Goal: Task Accomplishment & Management: Manage account settings

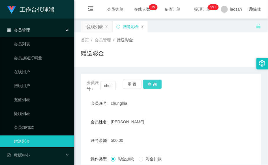
scroll to position [76, 0]
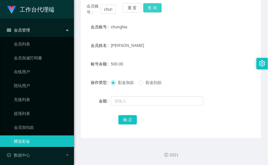
click at [151, 10] on button "查 询" at bounding box center [152, 7] width 19 height 9
click at [151, 10] on button "查 询" at bounding box center [155, 7] width 25 height 9
click at [147, 27] on div "chunghia" at bounding box center [163, 27] width 105 height 12
click at [110, 7] on input "chunghia" at bounding box center [108, 9] width 15 height 9
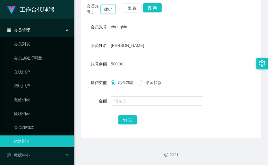
click at [110, 7] on input "chunghia" at bounding box center [108, 9] width 15 height 9
paste input "JH"
type input "JH"
click at [156, 10] on button "查 询" at bounding box center [152, 7] width 19 height 9
click at [156, 10] on button "查 询" at bounding box center [155, 7] width 25 height 9
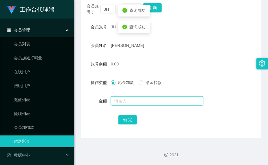
click at [138, 103] on input "text" at bounding box center [157, 100] width 93 height 9
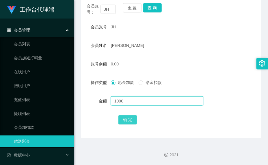
type input "1000"
click at [132, 120] on button "确 定" at bounding box center [128, 119] width 19 height 9
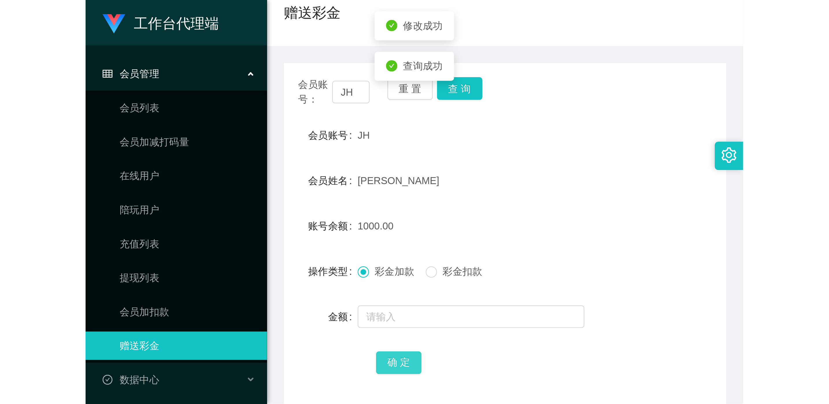
scroll to position [33, 0]
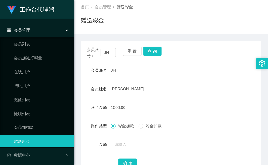
click at [134, 69] on div "JH" at bounding box center [163, 70] width 105 height 12
click at [154, 53] on button "查 询" at bounding box center [152, 51] width 19 height 9
click at [109, 15] on div "首页 / 会员管理 / 赠送彩金 / 赠送彩金" at bounding box center [171, 16] width 180 height 25
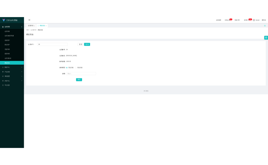
scroll to position [0, 0]
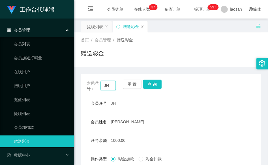
click at [106, 86] on input "JH" at bounding box center [108, 85] width 15 height 9
paste input "87783814"
type input "87783814"
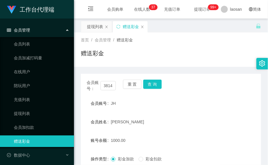
click at [160, 91] on div "会员账号： 87783814 重 置 查 询" at bounding box center [171, 86] width 180 height 12
click at [159, 82] on button "查 询" at bounding box center [152, 84] width 19 height 9
click at [159, 82] on div "会员账号： 87783814 重 置 查 询" at bounding box center [171, 86] width 180 height 12
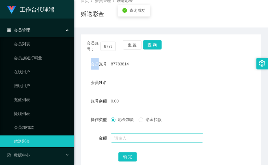
scroll to position [76, 0]
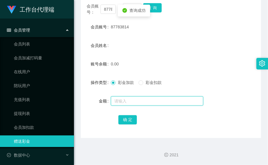
click at [133, 100] on input "text" at bounding box center [157, 100] width 93 height 9
type input "100"
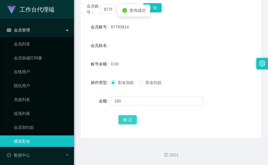
click at [128, 118] on button "确 定" at bounding box center [128, 119] width 19 height 9
click at [101, 62] on label "账号余额" at bounding box center [101, 64] width 20 height 5
drag, startPoint x: 101, startPoint y: 62, endPoint x: 204, endPoint y: 50, distance: 103.6
click at [211, 47] on div "会员姓名" at bounding box center [171, 46] width 180 height 12
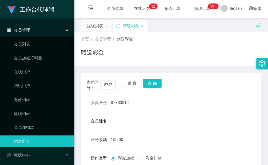
scroll to position [0, 0]
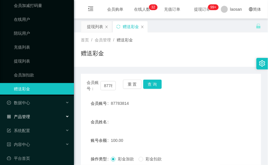
click at [43, 113] on div "产品管理" at bounding box center [37, 117] width 74 height 12
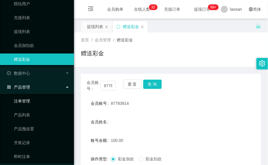
scroll to position [113, 0]
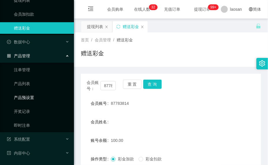
click at [46, 99] on link "产品预设置" at bounding box center [42, 98] width 56 height 12
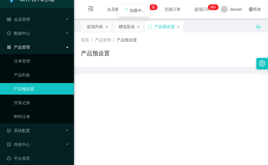
scroll to position [11, 0]
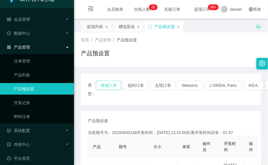
click at [105, 85] on button "商城订单" at bounding box center [108, 85] width 25 height 9
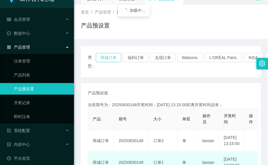
scroll to position [87, 0]
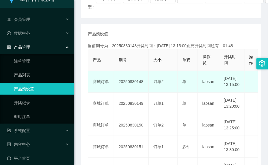
click at [137, 84] on td "20250830148" at bounding box center [131, 82] width 35 height 22
copy td "20250830148"
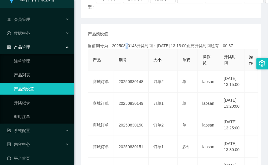
click at [125, 47] on div "当前期号为：20250830148开奖时间：[DATE] 13:15:00距离开奖时间还有：00:37" at bounding box center [171, 46] width 167 height 6
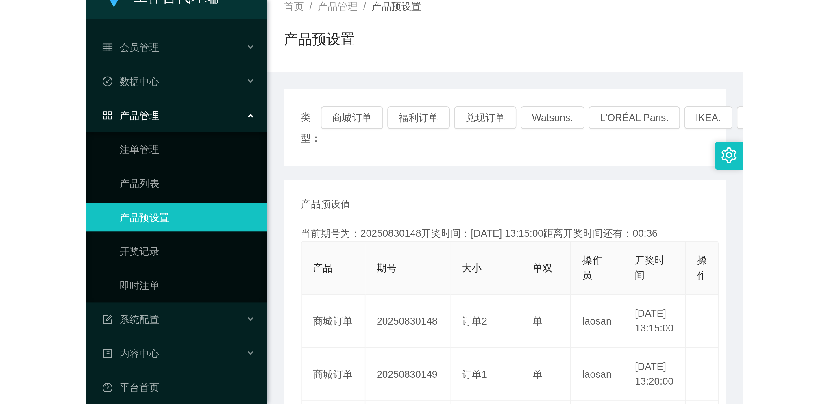
scroll to position [0, 0]
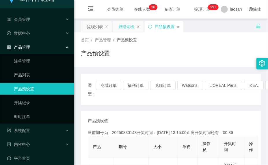
click at [131, 30] on div "赠送彩金" at bounding box center [127, 26] width 16 height 11
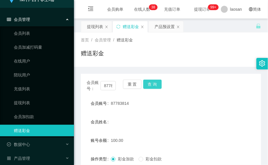
click at [154, 84] on button "查 询" at bounding box center [152, 84] width 19 height 9
click at [154, 84] on div "会员账号： 87783814 重 置 查 询" at bounding box center [171, 86] width 180 height 12
click at [148, 87] on button "查 询" at bounding box center [152, 84] width 19 height 9
click at [148, 87] on button "查 询" at bounding box center [155, 84] width 25 height 9
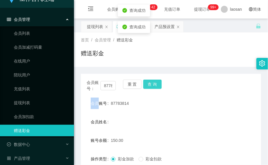
click at [148, 87] on button "查 询" at bounding box center [152, 84] width 19 height 9
click at [154, 88] on button "查 询" at bounding box center [152, 84] width 19 height 9
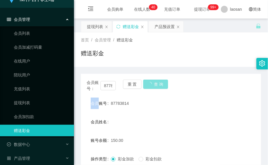
click at [154, 88] on button "查 询" at bounding box center [155, 84] width 25 height 9
drag, startPoint x: 130, startPoint y: 51, endPoint x: 179, endPoint y: 18, distance: 58.9
click at [130, 51] on div "赠送彩金" at bounding box center [171, 55] width 180 height 13
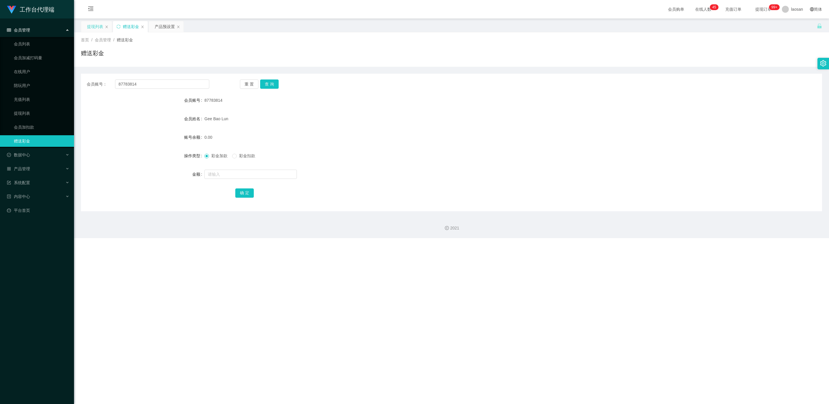
click at [93, 31] on div "提现列表" at bounding box center [95, 26] width 16 height 11
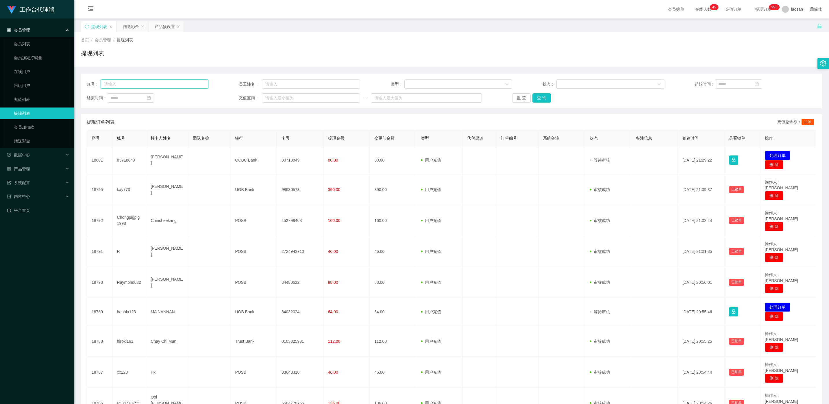
click at [145, 87] on input "text" at bounding box center [155, 84] width 108 height 9
paste input "87783814"
type input "87783814"
click at [268, 98] on button "查 询" at bounding box center [542, 97] width 19 height 9
click at [268, 98] on button "查 询" at bounding box center [545, 97] width 25 height 9
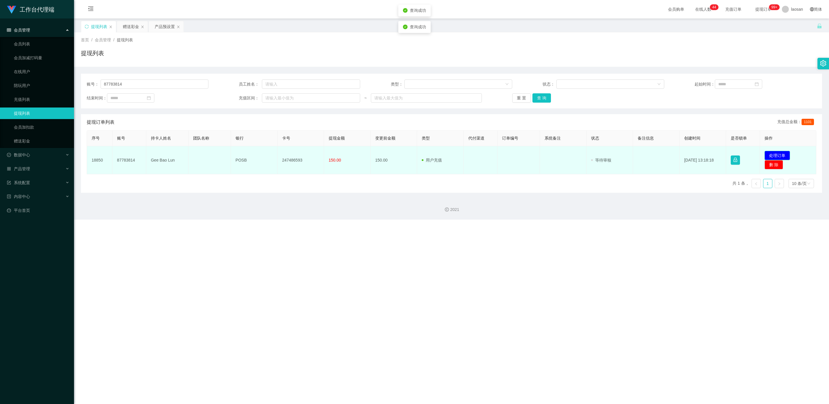
click at [268, 153] on button "处理订单" at bounding box center [777, 155] width 25 height 9
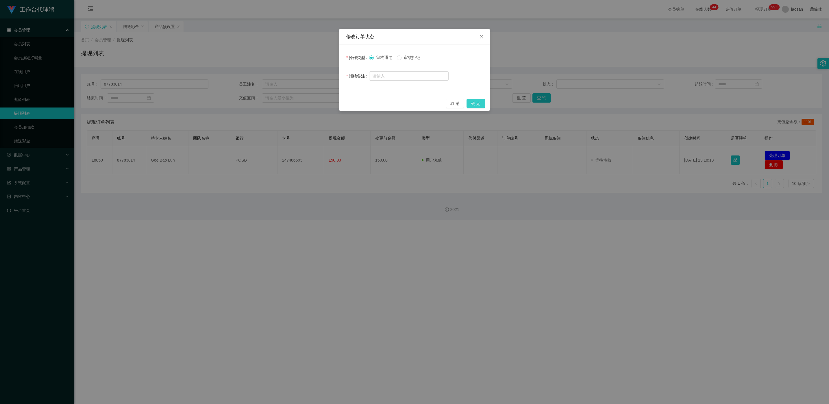
click at [268, 107] on button "确 定" at bounding box center [476, 103] width 19 height 9
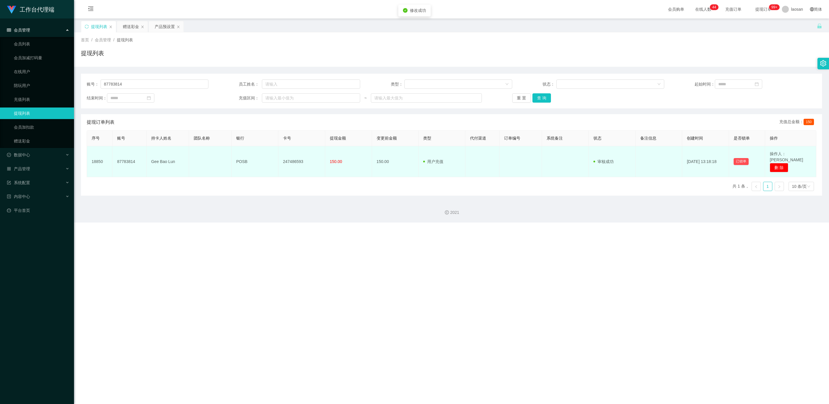
click at [268, 160] on td "247486593" at bounding box center [301, 161] width 47 height 31
drag, startPoint x: 298, startPoint y: 160, endPoint x: 239, endPoint y: 162, distance: 59.0
click at [239, 162] on td "POSB" at bounding box center [255, 161] width 47 height 31
drag, startPoint x: 234, startPoint y: 159, endPoint x: 334, endPoint y: 159, distance: 100.1
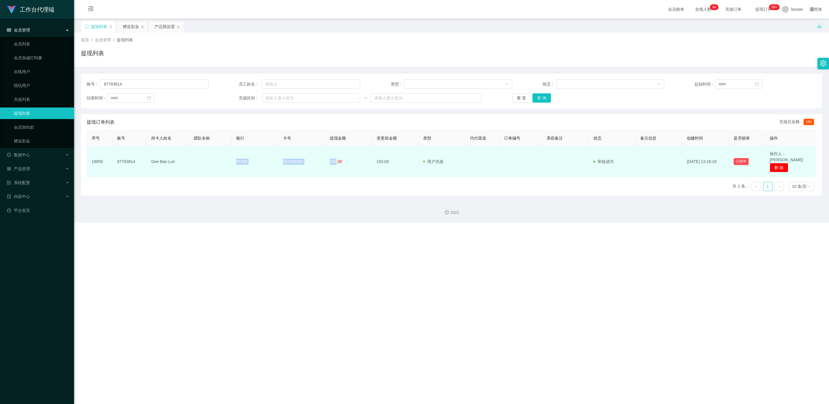
click at [268, 159] on tr "18850 87783814 Gee Bao Lun POSB 247486593 150.00 150.00 用户充值 人工扣款 审核驳回 审核成功 等待审…" at bounding box center [452, 161] width 730 height 31
drag, startPoint x: 334, startPoint y: 159, endPoint x: 208, endPoint y: 151, distance: 126.3
click at [208, 151] on td at bounding box center [210, 161] width 43 height 31
drag, startPoint x: 150, startPoint y: 160, endPoint x: 334, endPoint y: 158, distance: 183.9
click at [268, 158] on tr "18850 87783814 Gee Bao Lun POSB 247486593 150.00 150.00 用户充值 人工扣款 审核驳回 审核成功 等待审…" at bounding box center [452, 161] width 730 height 31
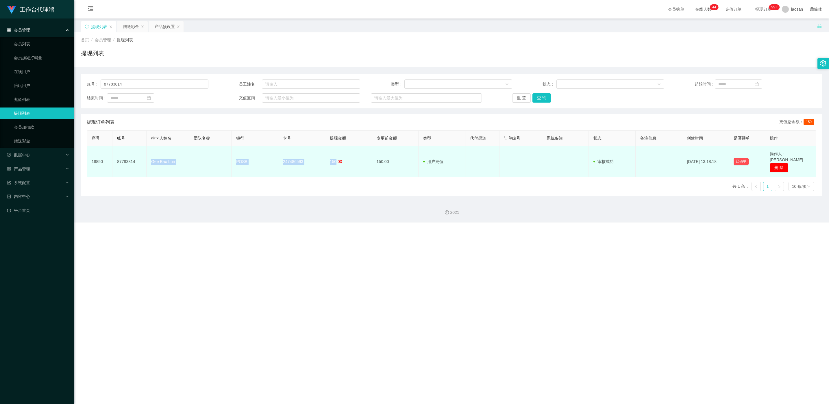
copy tr "Gee Bao Lun POSB 247486593 150"
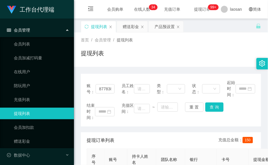
drag, startPoint x: 140, startPoint y: 56, endPoint x: 139, endPoint y: 50, distance: 6.1
click at [140, 56] on div "提现列表" at bounding box center [171, 55] width 180 height 13
click at [134, 31] on div "赠送彩金" at bounding box center [131, 26] width 16 height 11
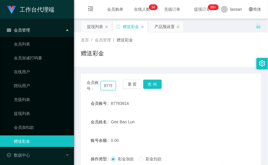
click at [106, 87] on input "87783814" at bounding box center [108, 85] width 15 height 9
click at [160, 82] on button "查 询" at bounding box center [152, 84] width 19 height 9
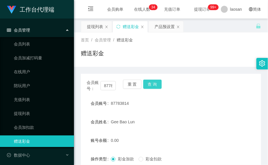
click at [160, 82] on button "查 询" at bounding box center [152, 84] width 19 height 9
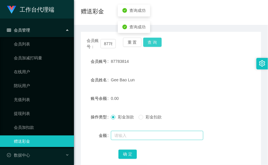
scroll to position [76, 0]
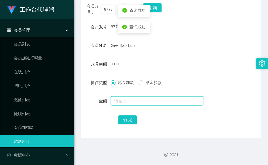
click at [145, 99] on input "text" at bounding box center [157, 100] width 93 height 9
type input "40"
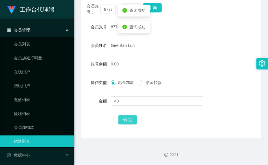
click at [128, 121] on button "确 定" at bounding box center [128, 119] width 19 height 9
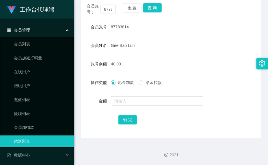
drag, startPoint x: 141, startPoint y: 49, endPoint x: 121, endPoint y: 37, distance: 23.7
click at [141, 49] on div "Gee Bao Lun" at bounding box center [163, 46] width 105 height 12
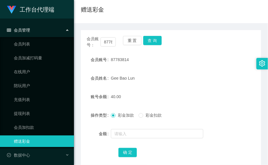
scroll to position [0, 0]
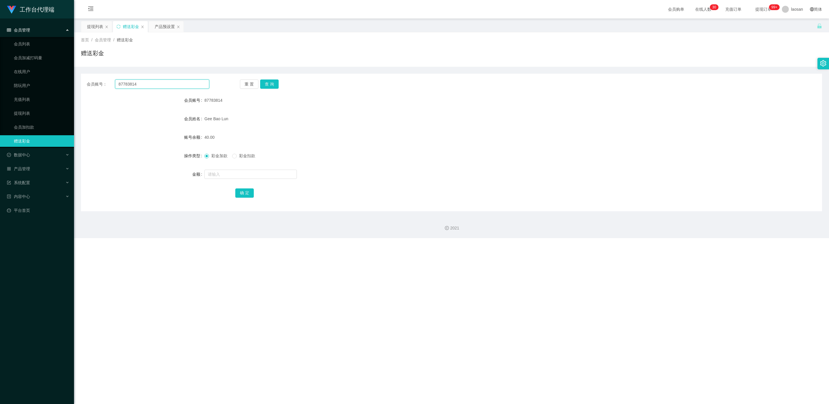
click at [181, 80] on input "87783814" at bounding box center [162, 84] width 94 height 9
click at [92, 30] on div "提现列表" at bounding box center [95, 26] width 16 height 11
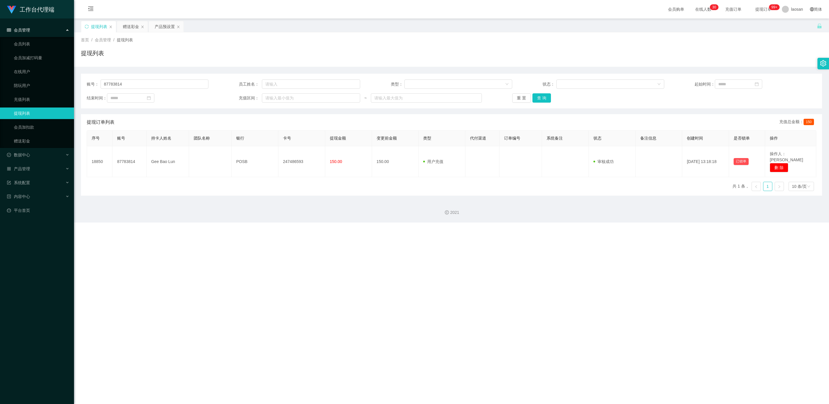
click at [145, 89] on div "账号： 87783814 员工姓名： 类型： 状态： 起始时间： 结束时间： 充值区间： ~ 重 置 查 询" at bounding box center [451, 91] width 741 height 35
click at [145, 85] on input "87783814" at bounding box center [155, 84] width 108 height 9
click at [268, 97] on button "查 询" at bounding box center [542, 97] width 19 height 9
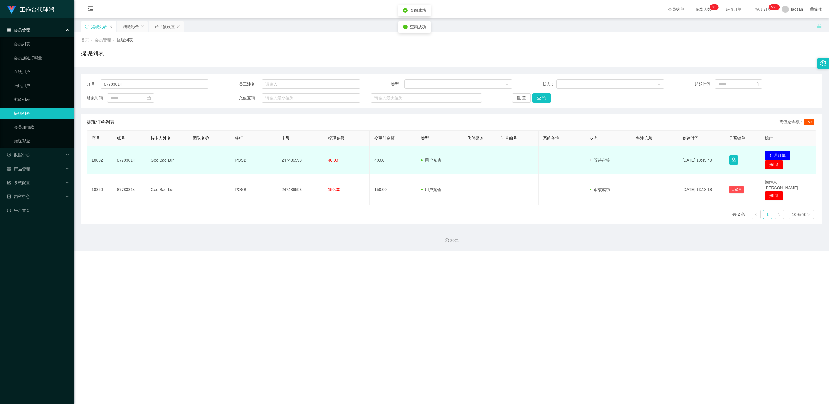
drag, startPoint x: 760, startPoint y: 150, endPoint x: 763, endPoint y: 152, distance: 3.0
click at [268, 150] on td "发起代付 处理订单 删 除" at bounding box center [789, 160] width 56 height 28
click at [268, 153] on button "处理订单" at bounding box center [777, 155] width 25 height 9
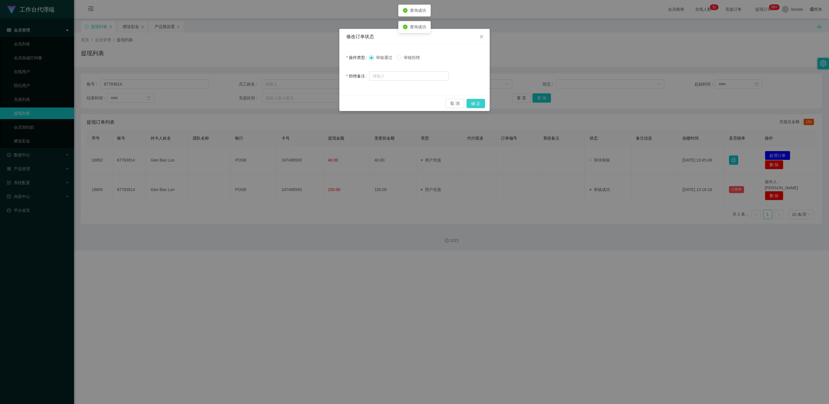
click at [268, 105] on button "确 定" at bounding box center [476, 103] width 19 height 9
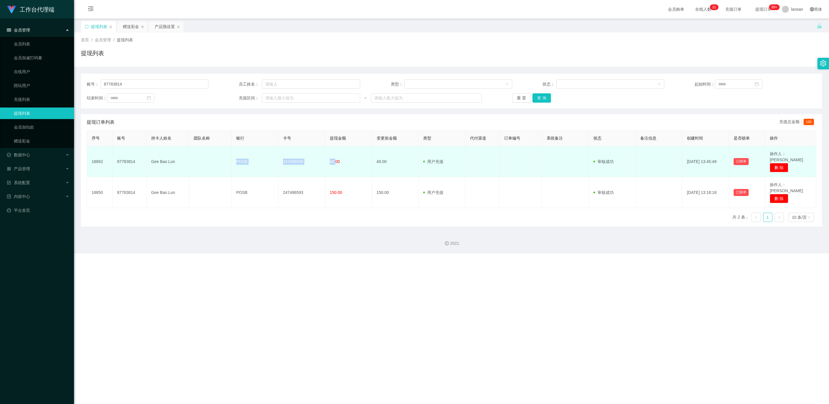
drag, startPoint x: 265, startPoint y: 157, endPoint x: 334, endPoint y: 158, distance: 68.5
click at [268, 158] on tr "18892 87783814 Gee Bao Lun POSB 247486593 40.00 40.00 用户充值 人工扣款 审核驳回 审核成功 等待审核 …" at bounding box center [452, 161] width 730 height 31
drag, startPoint x: 334, startPoint y: 158, endPoint x: 300, endPoint y: 158, distance: 34.4
click at [268, 158] on td "247486593" at bounding box center [301, 161] width 47 height 31
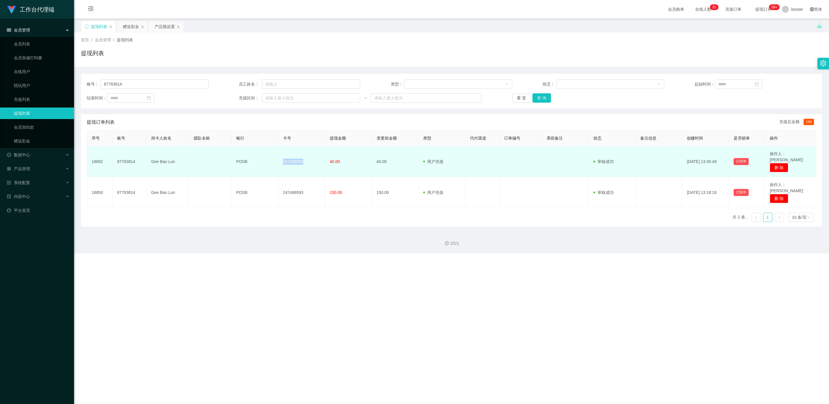
click at [268, 158] on td "247486593" at bounding box center [301, 161] width 47 height 31
copy td "247486593"
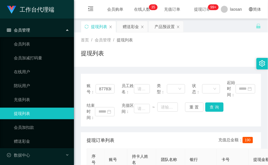
drag, startPoint x: 134, startPoint y: 60, endPoint x: 134, endPoint y: 19, distance: 41.4
click at [136, 57] on div "提现列表" at bounding box center [171, 55] width 180 height 13
click at [135, 27] on div "赠送彩金" at bounding box center [131, 26] width 16 height 11
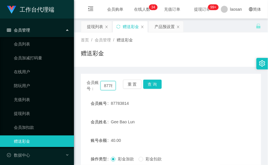
click at [106, 84] on input "87783814" at bounding box center [108, 85] width 15 height 9
paste input "4513527"
type input "84513527"
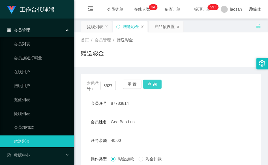
click at [160, 82] on button "查 询" at bounding box center [152, 84] width 19 height 9
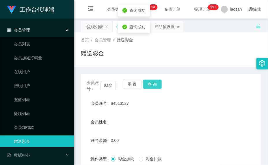
scroll to position [76, 0]
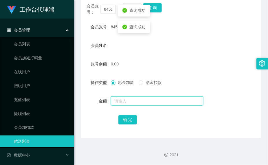
click at [152, 96] on input "text" at bounding box center [157, 100] width 93 height 9
type input "100"
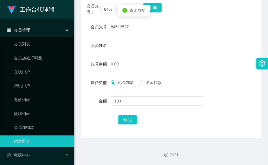
click at [128, 127] on div "会员账号： 84513527 重 置 查 询 会员账号 84513527 会员姓名 账号余额 0.00 操作类型 彩金加款 彩金扣款 金额 100 确 定" at bounding box center [171, 67] width 180 height 141
click at [128, 118] on button "确 定" at bounding box center [128, 119] width 19 height 9
click at [139, 65] on div "100.00" at bounding box center [163, 64] width 105 height 12
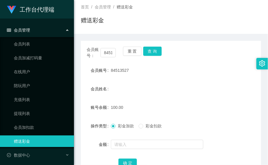
scroll to position [0, 0]
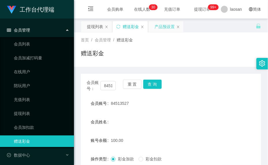
click at [162, 25] on div "产品预设置" at bounding box center [165, 26] width 20 height 11
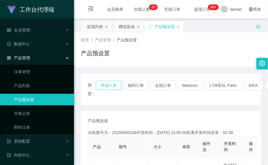
click at [109, 87] on button "商城订单" at bounding box center [108, 85] width 25 height 9
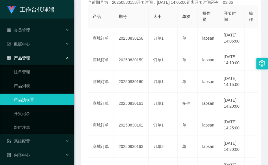
scroll to position [87, 0]
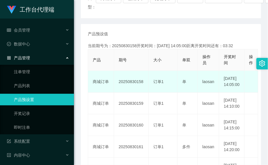
click at [141, 86] on td "20250830158" at bounding box center [131, 82] width 35 height 22
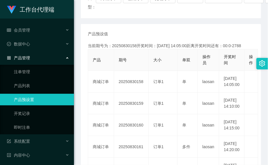
copy td "20250830158"
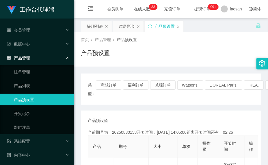
scroll to position [0, 0]
click at [130, 25] on div "赠送彩金" at bounding box center [127, 26] width 16 height 11
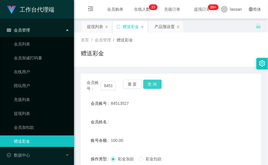
click at [150, 84] on button "查 询" at bounding box center [152, 84] width 19 height 9
drag, startPoint x: 134, startPoint y: 119, endPoint x: 137, endPoint y: 110, distance: 9.1
click at [136, 118] on div "会员姓名" at bounding box center [171, 122] width 180 height 12
click at [154, 85] on button "查 询" at bounding box center [152, 84] width 19 height 9
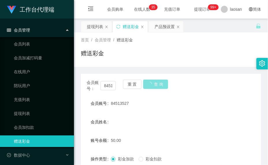
click at [154, 85] on button "查 询" at bounding box center [155, 84] width 25 height 9
drag, startPoint x: 142, startPoint y: 119, endPoint x: 151, endPoint y: 96, distance: 24.5
click at [143, 119] on div "会员姓名" at bounding box center [171, 122] width 180 height 12
click at [159, 81] on button "查 询" at bounding box center [152, 84] width 19 height 9
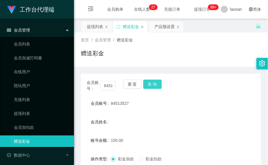
click at [159, 81] on button "查 询" at bounding box center [152, 84] width 19 height 9
click at [132, 66] on div "首页 / 会员管理 / 赠送彩金 / 赠送彩金 会员账号： 84513527 重 置 查 询 会员账号 84513527 会员姓名 账号余额 150.00 操…" at bounding box center [171, 123] width 180 height 182
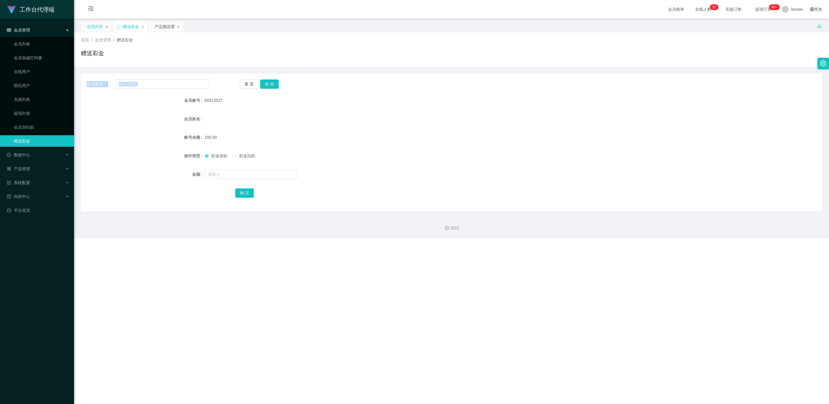
click at [101, 28] on div "提现列表" at bounding box center [95, 26] width 16 height 11
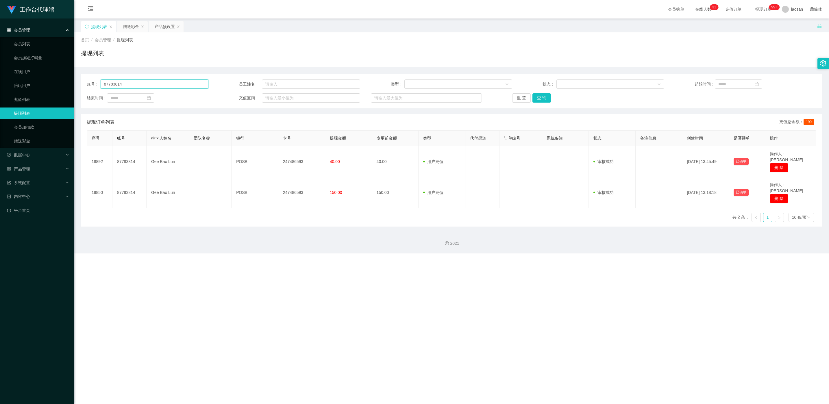
click at [138, 84] on input "87783814" at bounding box center [155, 84] width 108 height 9
paste input "4513527"
type input "84513527"
click at [268, 98] on button "查 询" at bounding box center [542, 97] width 19 height 9
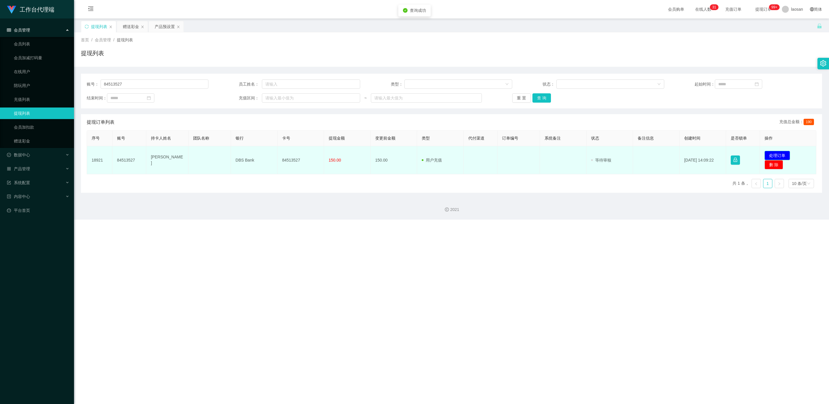
click at [268, 153] on button "处理订单" at bounding box center [777, 155] width 25 height 9
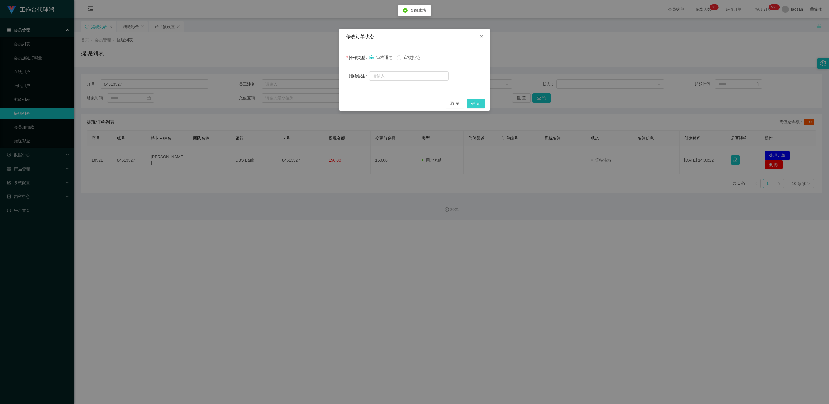
click at [268, 104] on button "确 定" at bounding box center [476, 103] width 19 height 9
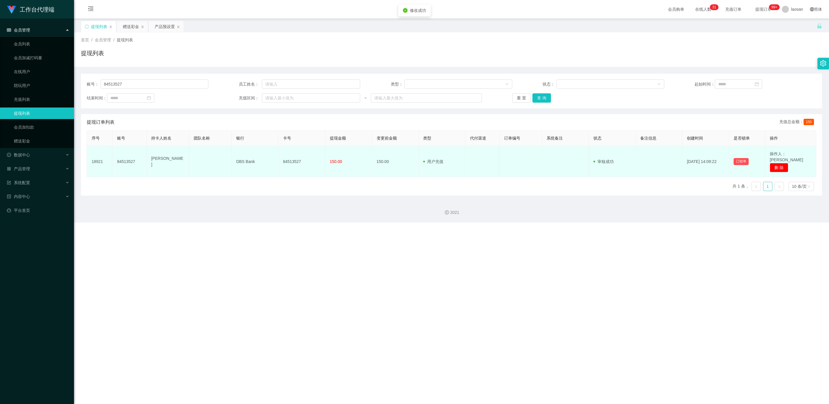
click at [268, 156] on td "84513527" at bounding box center [301, 161] width 47 height 31
copy td "84513527"
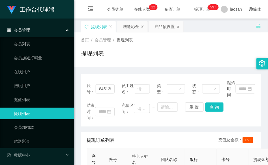
drag, startPoint x: 134, startPoint y: 58, endPoint x: 142, endPoint y: 20, distance: 38.1
click at [134, 58] on div "提现列表" at bounding box center [171, 55] width 180 height 13
click at [135, 24] on div "赠送彩金" at bounding box center [131, 26] width 16 height 11
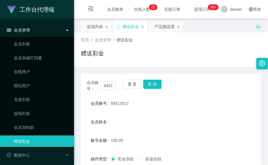
click at [117, 51] on div "赠送彩金" at bounding box center [171, 55] width 180 height 13
click at [108, 87] on input "84513527" at bounding box center [108, 85] width 15 height 9
paste input "winson123456"
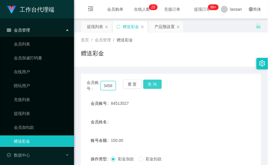
type input "winson123456"
click at [152, 84] on button "查 询" at bounding box center [152, 84] width 19 height 9
click at [152, 84] on div "会员账号： winson123456 重 置 查 询" at bounding box center [171, 86] width 180 height 12
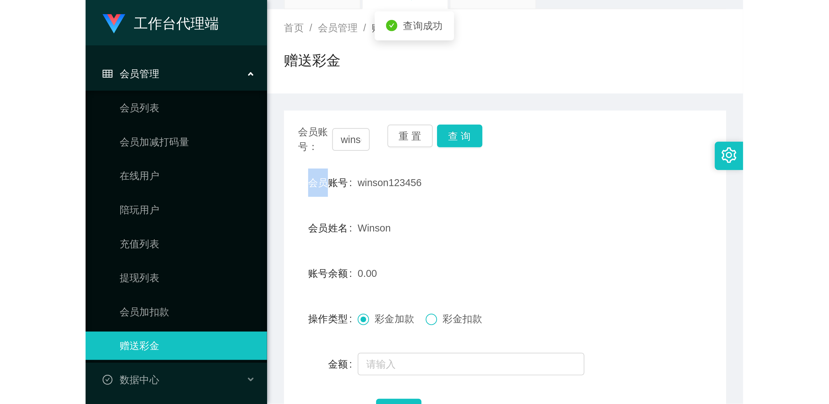
scroll to position [43, 0]
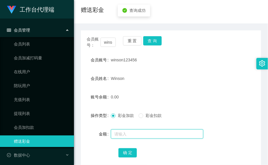
click at [134, 133] on input "text" at bounding box center [157, 133] width 93 height 9
type input "0"
type input "100"
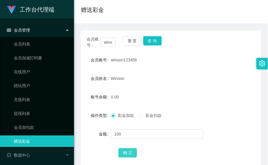
click at [126, 156] on button "确 定" at bounding box center [128, 152] width 19 height 9
click at [124, 14] on div "赠送彩金" at bounding box center [171, 11] width 180 height 13
click at [160, 42] on button "查 询" at bounding box center [152, 40] width 19 height 9
click at [135, 77] on div "Winson" at bounding box center [163, 79] width 105 height 12
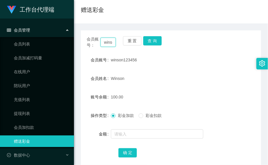
click at [114, 41] on input "winson123456" at bounding box center [108, 42] width 15 height 9
click at [155, 43] on button "查 询" at bounding box center [152, 40] width 19 height 9
click at [155, 43] on div "会员账号： winson123456 重 置 查 询" at bounding box center [171, 42] width 180 height 12
click at [156, 71] on form "会员账号 winson123456 会员姓名 Winson 账号余额 130.00 操作类型 彩金加款 彩金扣款 金额 确 定" at bounding box center [171, 106] width 180 height 104
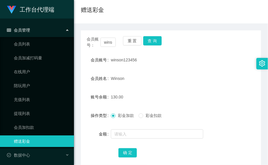
click at [150, 46] on div "重 置 查 询" at bounding box center [137, 42] width 29 height 12
click at [151, 45] on div "会员账号： winson123456 重 置 查 询" at bounding box center [171, 42] width 180 height 12
drag, startPoint x: 151, startPoint y: 45, endPoint x: 151, endPoint y: 93, distance: 47.7
click at [151, 95] on div "130.00" at bounding box center [163, 97] width 105 height 12
click at [153, 42] on button "查 询" at bounding box center [152, 40] width 19 height 9
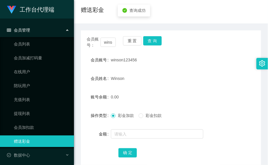
click at [198, 47] on div "会员账号： winson123456 重 置 查 询" at bounding box center [171, 42] width 180 height 12
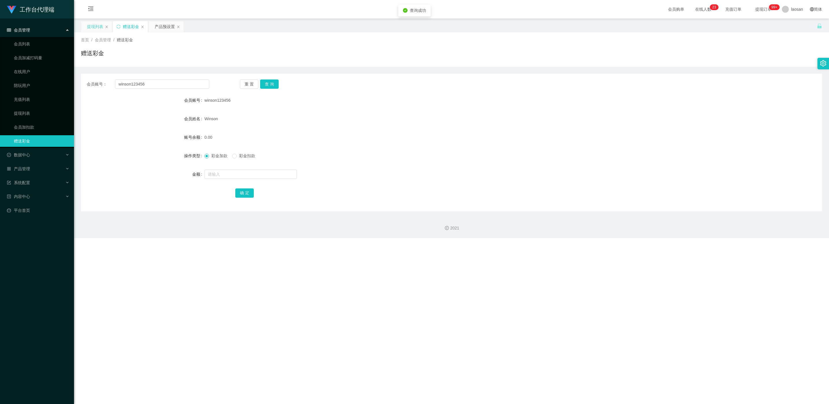
click at [92, 30] on div "提现列表" at bounding box center [95, 26] width 16 height 11
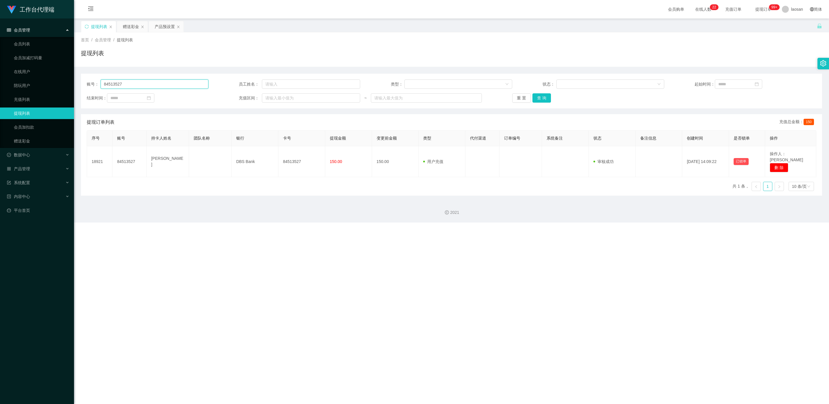
click at [148, 84] on input "84513527" at bounding box center [155, 84] width 108 height 9
paste input "winson123456"
type input "winson123456"
click at [268, 101] on button "查 询" at bounding box center [542, 97] width 19 height 9
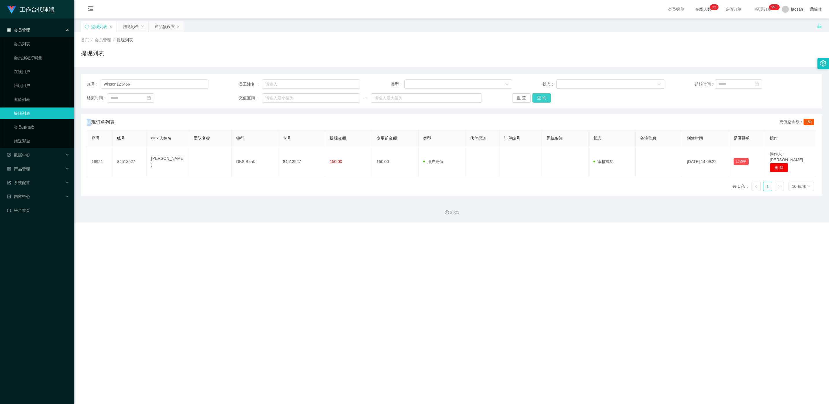
click at [268, 101] on div "重 置 查 询" at bounding box center [573, 97] width 122 height 9
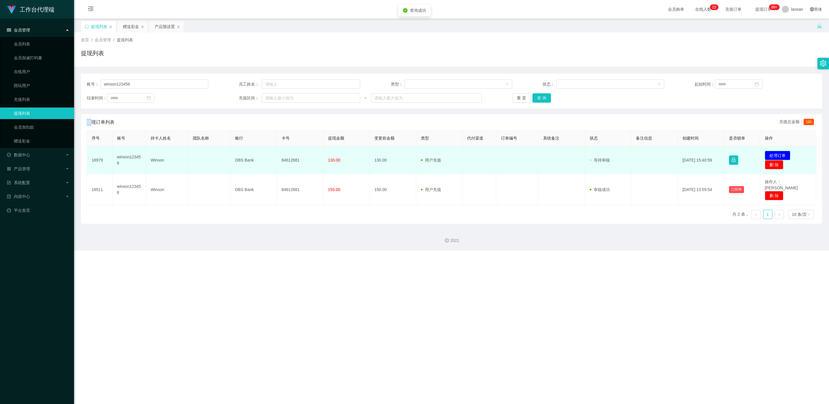
click at [268, 154] on button "处理订单" at bounding box center [777, 155] width 25 height 9
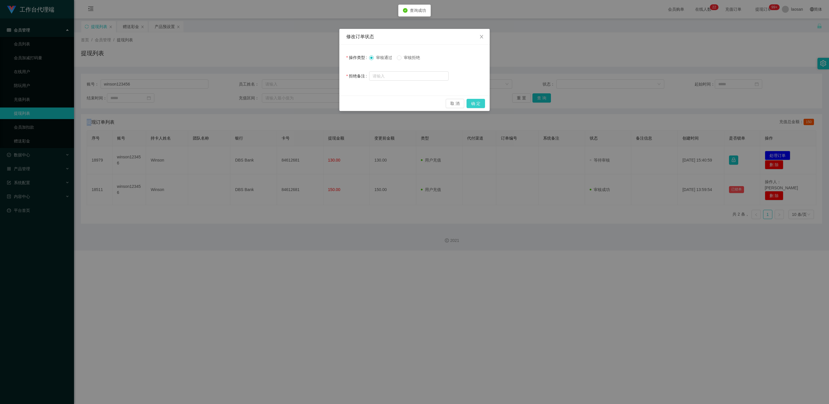
click at [268, 108] on button "确 定" at bounding box center [476, 103] width 19 height 9
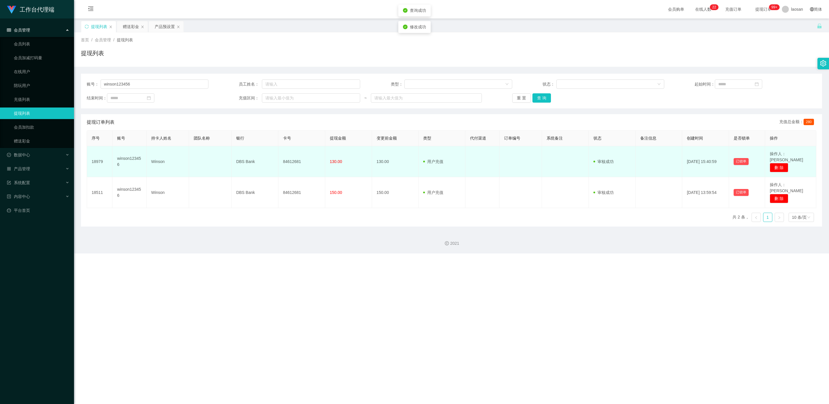
click at [268, 157] on td "84612681" at bounding box center [301, 161] width 47 height 31
copy td "84612681"
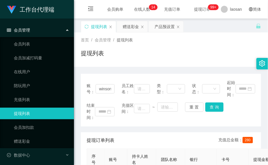
drag, startPoint x: 99, startPoint y: 60, endPoint x: 108, endPoint y: 37, distance: 24.3
click at [100, 59] on div "提现列表" at bounding box center [171, 55] width 180 height 13
click at [125, 25] on div "赠送彩金" at bounding box center [131, 26] width 16 height 11
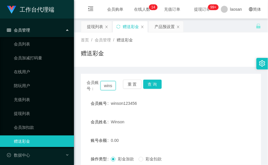
click at [104, 84] on input "winson123456" at bounding box center [108, 85] width 15 height 9
paste input "87783814"
type input "87783814"
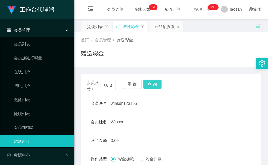
click at [155, 82] on button "查 询" at bounding box center [152, 84] width 19 height 9
click at [155, 82] on div "会员账号： 87783814 重 置 查 询" at bounding box center [171, 86] width 180 height 12
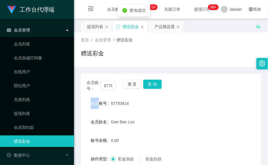
drag, startPoint x: 155, startPoint y: 82, endPoint x: 134, endPoint y: 128, distance: 50.2
click at [134, 128] on form "会员账号 87783814 会员姓名 [PERSON_NAME] 账号余额 0.00 操作类型 彩金加款 彩金扣款 金额 确 定" at bounding box center [171, 149] width 180 height 104
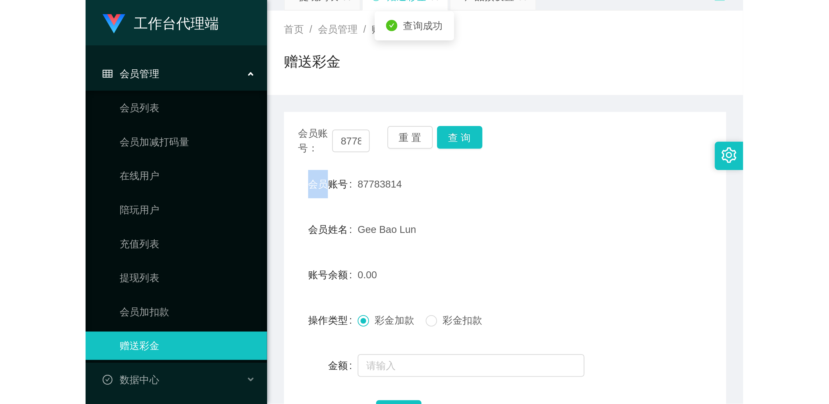
scroll to position [43, 0]
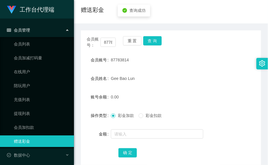
click at [135, 127] on form "会员账号 87783814 会员姓名 [PERSON_NAME] 账号余额 0.00 操作类型 彩金加款 彩金扣款 金额 确 定" at bounding box center [171, 106] width 180 height 104
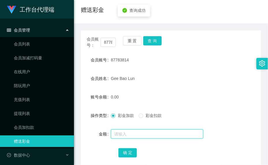
click at [135, 130] on input "text" at bounding box center [157, 133] width 93 height 9
type input "48"
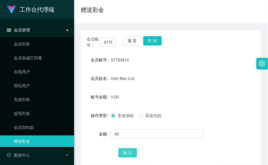
click at [131, 151] on button "确 定" at bounding box center [128, 152] width 19 height 9
click at [143, 64] on div "87783814" at bounding box center [163, 60] width 105 height 12
click at [150, 42] on button "查 询" at bounding box center [152, 40] width 19 height 9
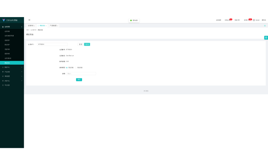
scroll to position [0, 0]
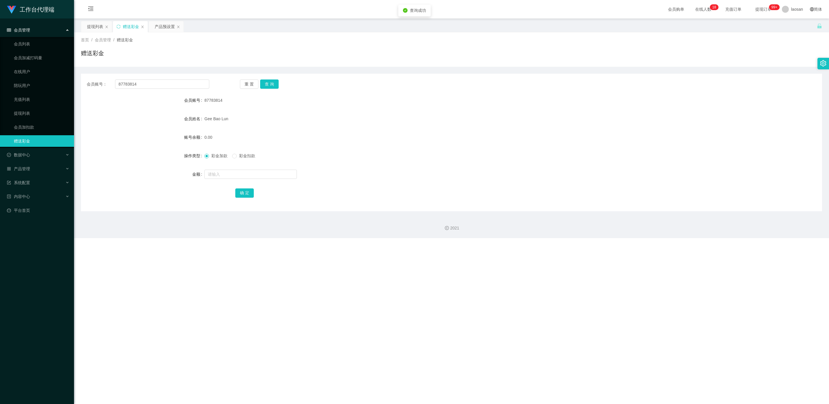
click at [215, 99] on span "87783814" at bounding box center [213, 100] width 18 height 5
copy span "87783814"
click at [158, 29] on div "产品预设置" at bounding box center [165, 26] width 20 height 11
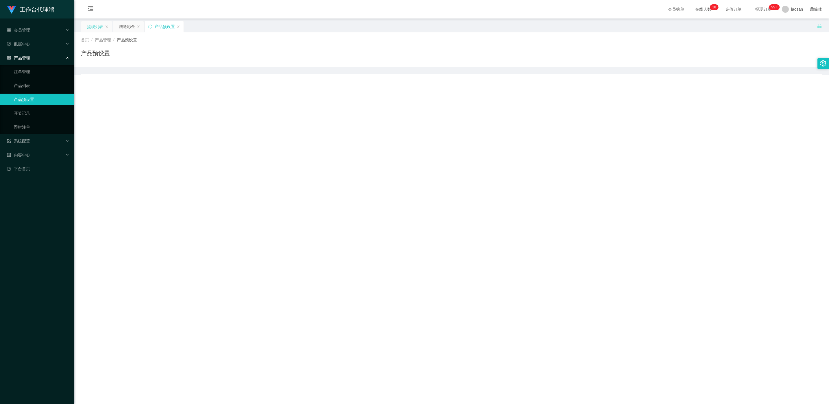
click at [100, 29] on div "提现列表" at bounding box center [95, 26] width 16 height 11
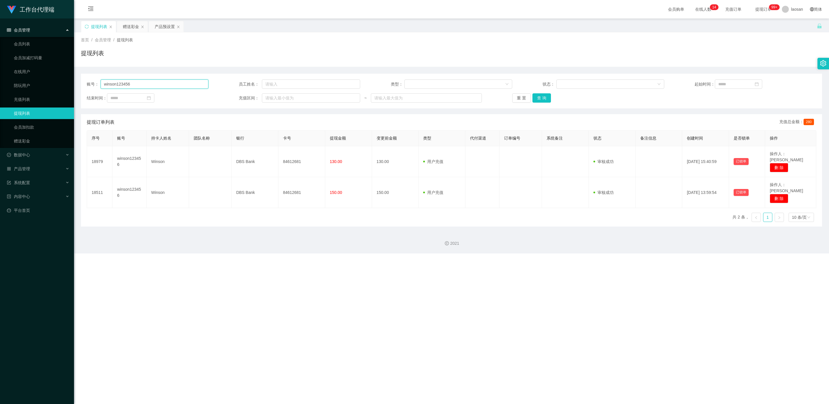
click at [146, 82] on input "winson123456" at bounding box center [155, 84] width 108 height 9
paste input "87783814"
type input "87783814"
click at [268, 96] on button "查 询" at bounding box center [542, 97] width 19 height 9
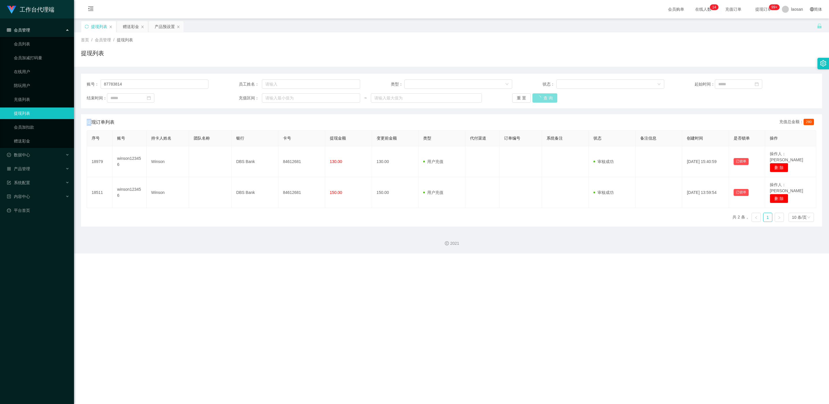
click at [268, 96] on div "重 置 查 询" at bounding box center [573, 97] width 122 height 9
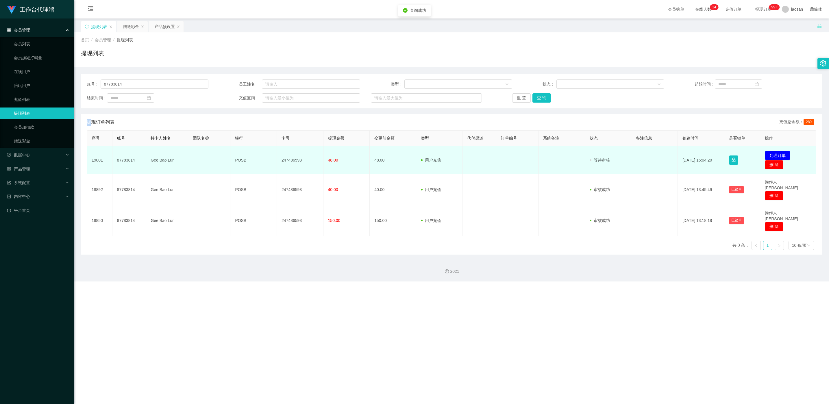
click at [268, 154] on button "处理订单" at bounding box center [777, 155] width 25 height 9
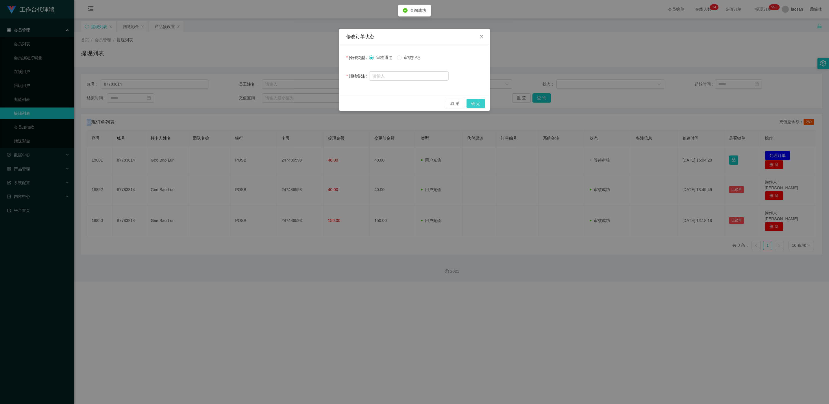
click at [268, 104] on button "确 定" at bounding box center [476, 103] width 19 height 9
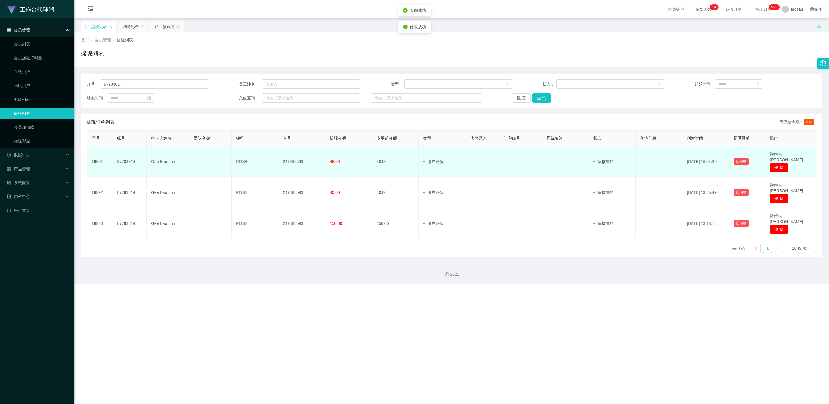
click at [268, 158] on td "247486593" at bounding box center [301, 161] width 47 height 31
copy td "247486593"
